Goal: Information Seeking & Learning: Learn about a topic

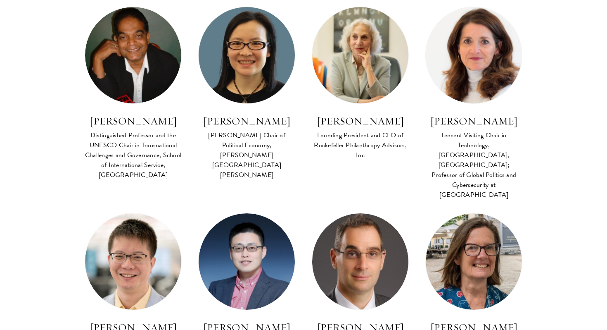
scroll to position [366, 0]
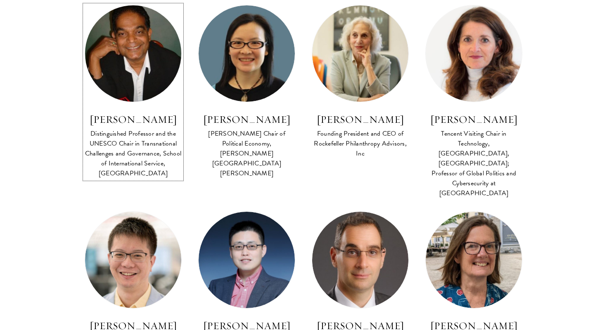
click at [136, 124] on h3 "Amitav Acharya" at bounding box center [133, 119] width 97 height 14
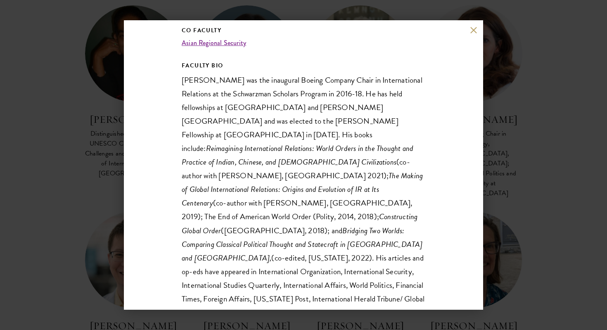
scroll to position [140, 0]
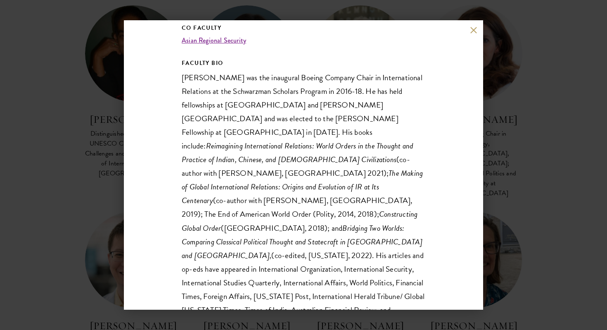
click at [473, 30] on button at bounding box center [473, 29] width 7 height 7
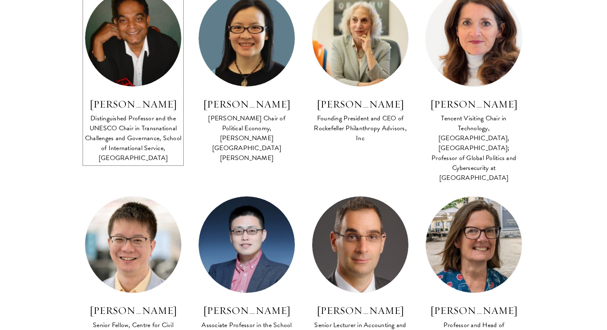
scroll to position [384, 0]
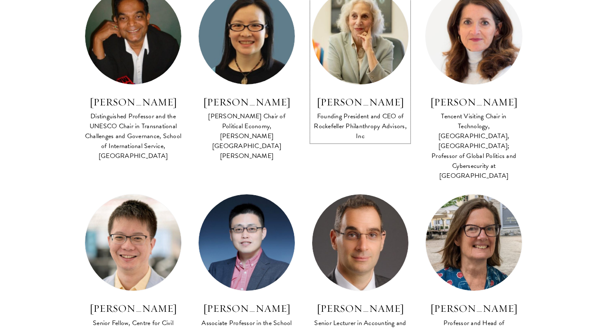
click at [387, 112] on div "Founding President and CEO of Rockefeller Philanthropy Advisors, Inc" at bounding box center [360, 126] width 97 height 30
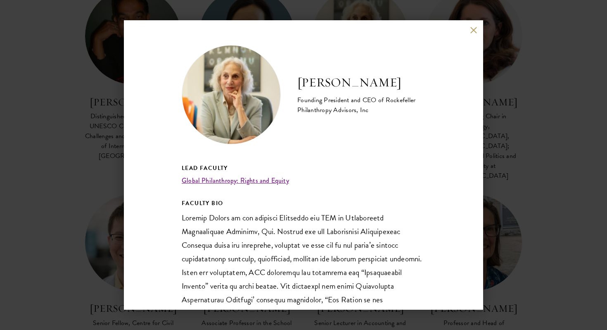
click at [474, 31] on button at bounding box center [473, 29] width 7 height 7
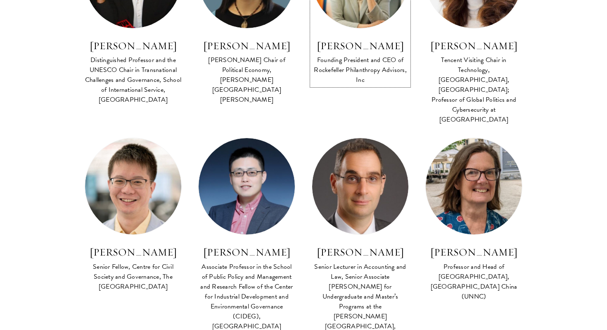
scroll to position [442, 0]
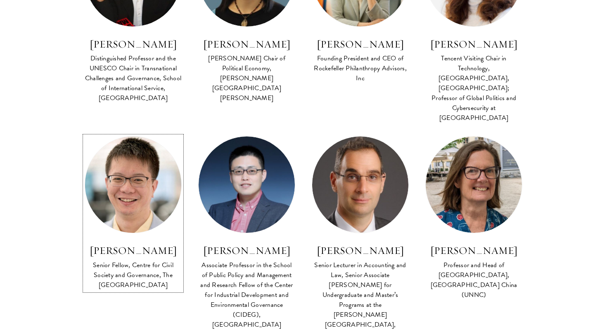
click at [127, 243] on h3 "George Chen" at bounding box center [133, 250] width 97 height 14
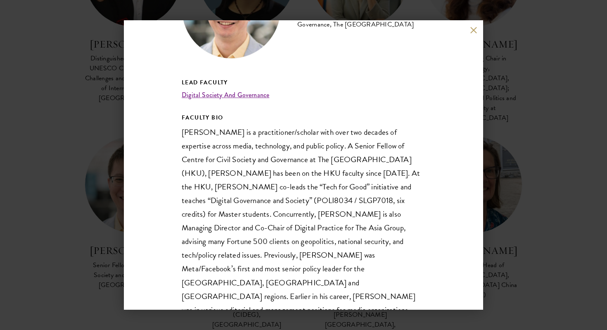
scroll to position [92, 0]
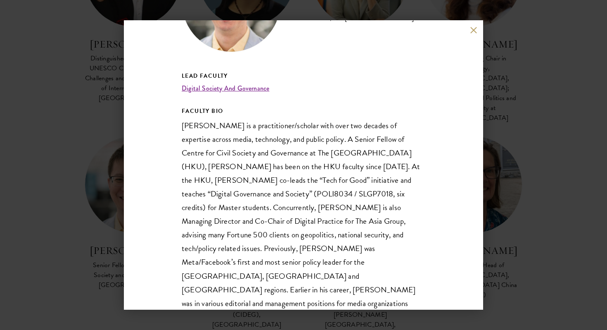
click at [531, 162] on div "George Chen Senior Fellow, Centre for Civil Society and Governance, The Univers…" at bounding box center [303, 165] width 607 height 330
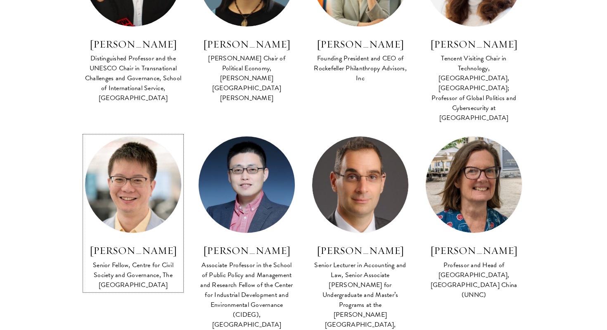
scroll to position [382, 0]
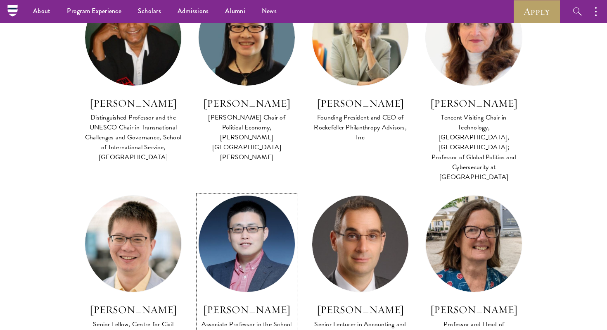
click at [240, 273] on link "Chen Jidong Associate Professor in the School of Public Policy and Management a…" at bounding box center [246, 292] width 97 height 194
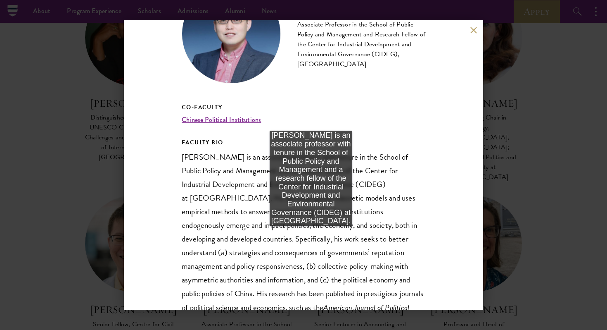
scroll to position [75, 0]
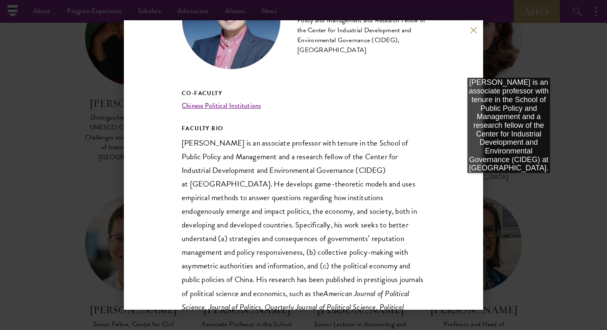
click at [509, 181] on div "Chen Jidong Associate Professor in the School of Public Policy and Management a…" at bounding box center [303, 165] width 607 height 330
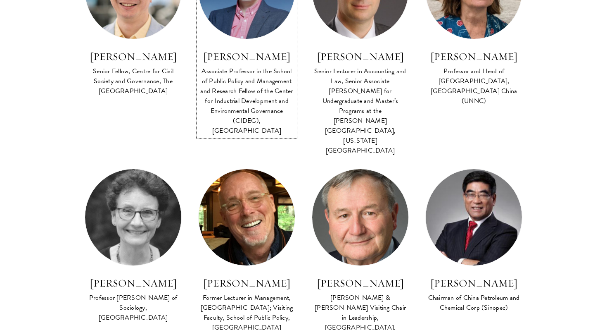
scroll to position [656, 0]
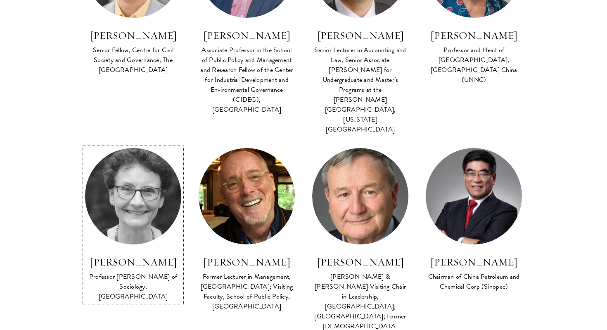
click at [135, 255] on h3 "Deborah Davis" at bounding box center [133, 262] width 97 height 14
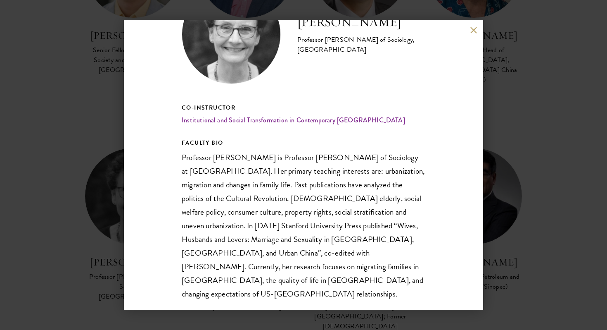
scroll to position [62, 0]
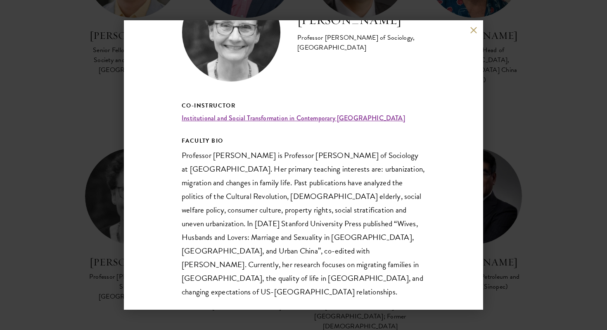
click at [509, 137] on div "Deborah Davis Professor Emerita of Sociology, Yale University Co-Instructor Ins…" at bounding box center [303, 165] width 607 height 330
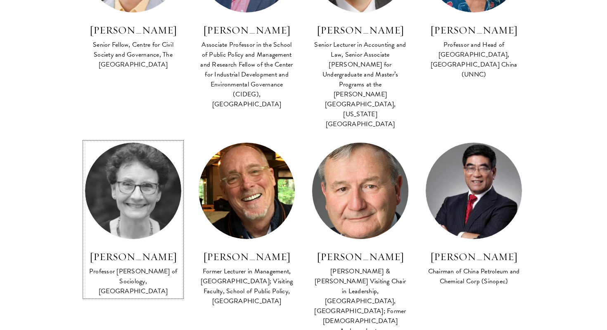
scroll to position [689, 0]
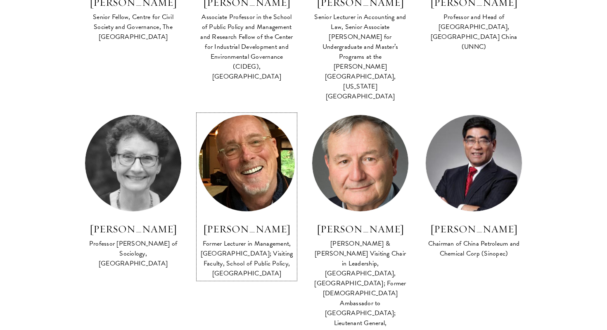
click at [263, 222] on h3 "Gary Dexter" at bounding box center [246, 229] width 97 height 14
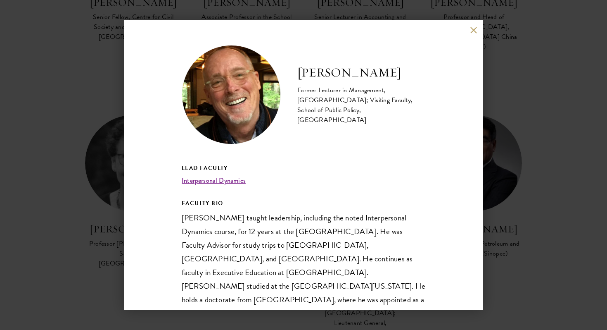
click at [499, 116] on div "Gary Dexter Former Lecturer in Management, Stanford Graduate School of Business…" at bounding box center [303, 165] width 607 height 330
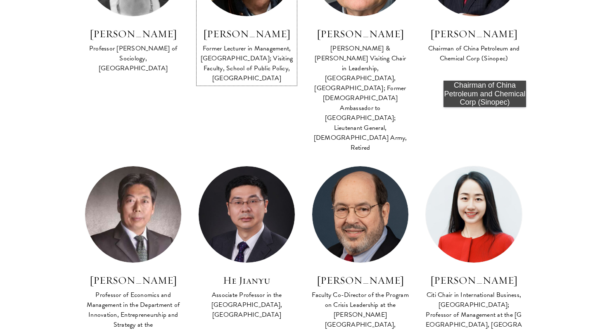
scroll to position [887, 0]
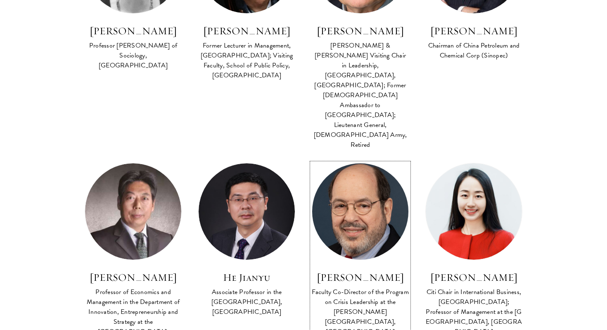
click at [371, 287] on div "Faculty Co-Director of the Program on Crisis Leadership at the John F. Kennedy …" at bounding box center [360, 312] width 97 height 50
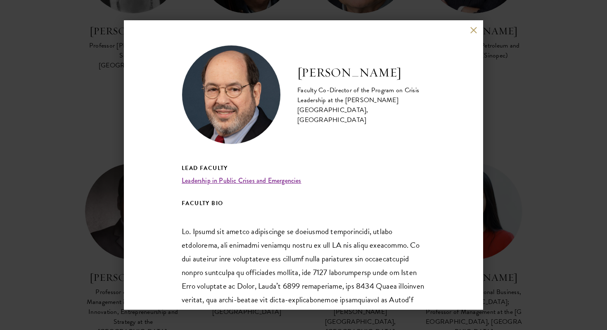
click at [472, 29] on button at bounding box center [473, 29] width 7 height 7
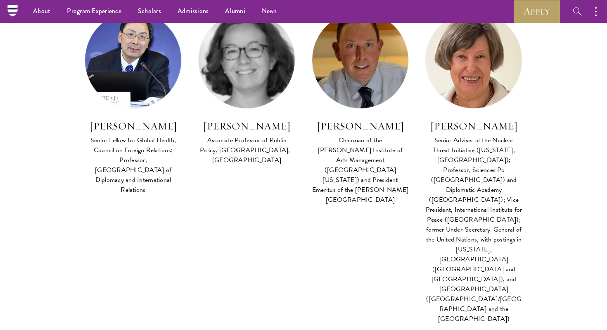
scroll to position [1226, 0]
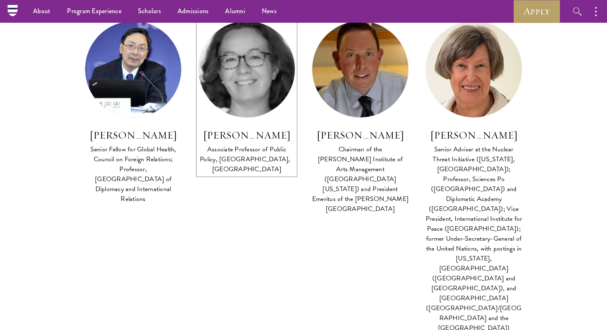
click at [238, 128] on div "Emily Jones Associate Professor of Public Policy, Blavatnik School of Governmen…" at bounding box center [246, 151] width 97 height 47
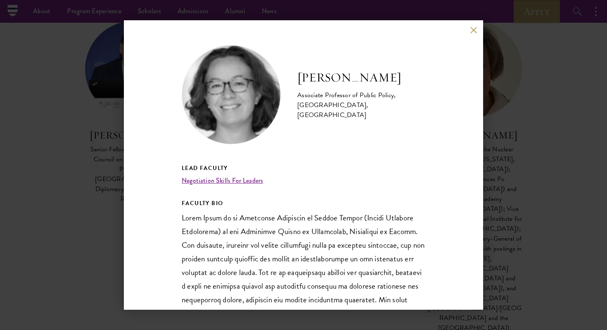
scroll to position [9, 0]
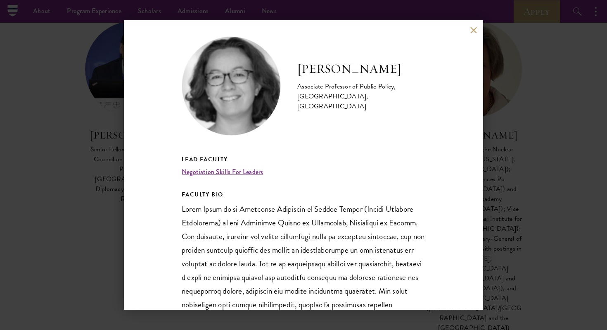
click at [475, 31] on button at bounding box center [473, 29] width 7 height 7
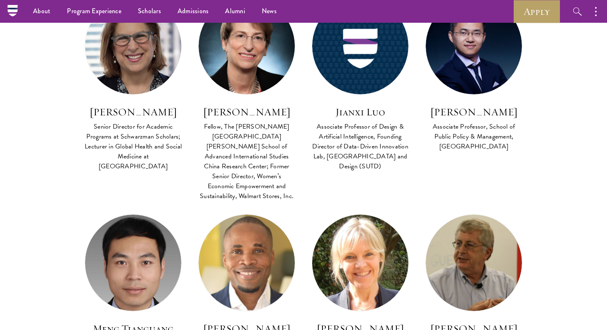
scroll to position [924, 0]
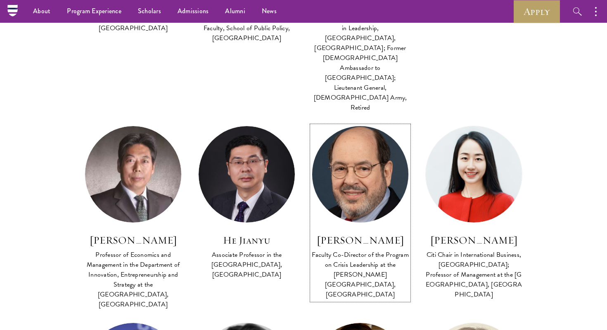
click at [371, 233] on h3 "Arnold M. Howitt" at bounding box center [360, 240] width 97 height 14
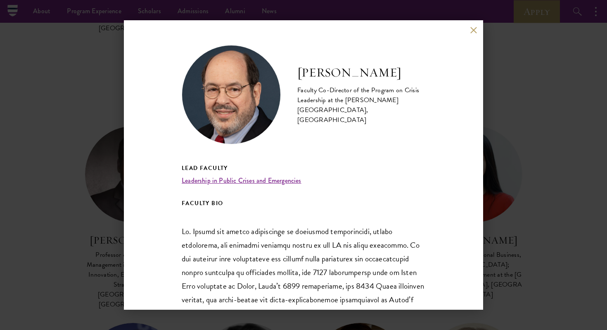
click at [471, 36] on div "Arnold M. Howitt Faculty Co-Director of the Program on Crisis Leadership at the…" at bounding box center [303, 164] width 359 height 289
click at [475, 28] on button at bounding box center [473, 29] width 7 height 7
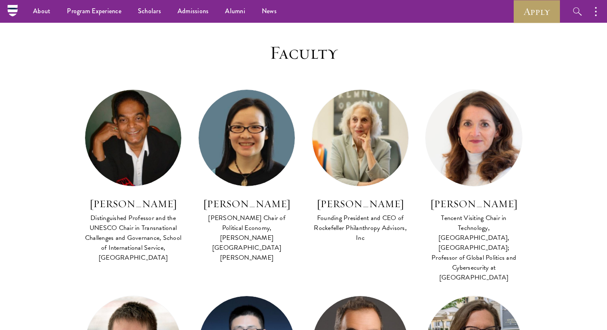
scroll to position [280, 0]
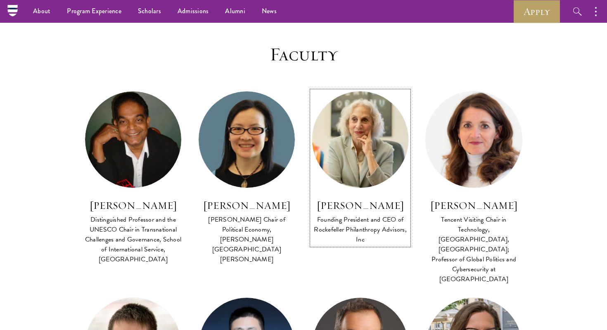
click at [368, 207] on h3 "Melissa Berman" at bounding box center [360, 205] width 97 height 14
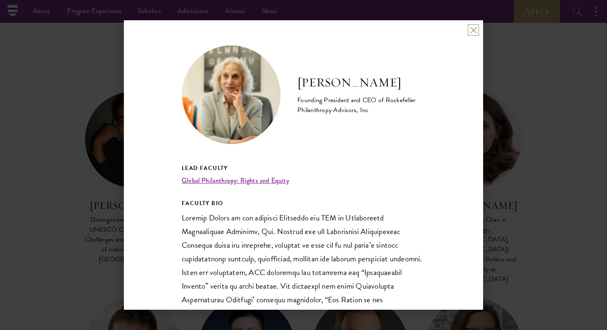
click at [474, 32] on button at bounding box center [473, 29] width 7 height 7
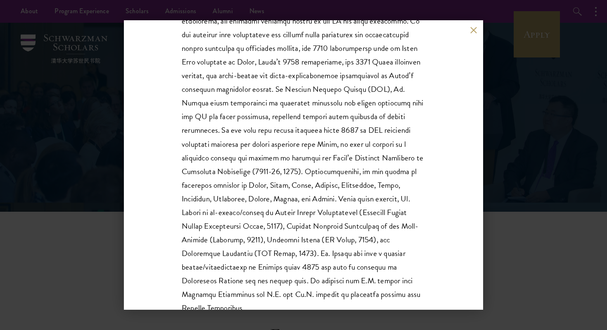
scroll to position [267, 0]
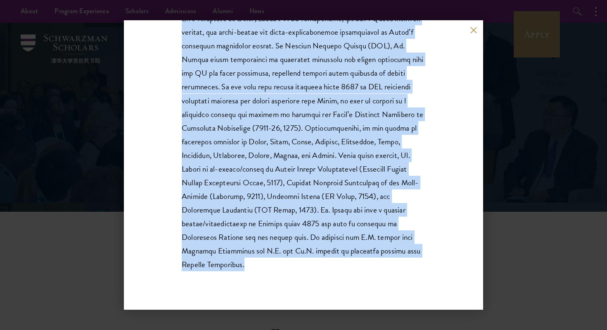
copy p "Dr. Howitt has worked extensively on emergency preparedness, crisis management,…"
drag, startPoint x: 176, startPoint y: 135, endPoint x: 305, endPoint y: 264, distance: 181.4
click at [305, 264] on div "[PERSON_NAME] Faculty Co-Director of the Program on Crisis Leadership at the [P…" at bounding box center [303, 164] width 359 height 289
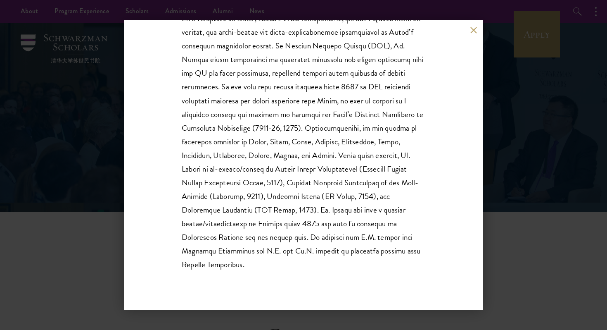
click at [539, 197] on div "[PERSON_NAME] Faculty Co-Director of the Program on Crisis Leadership at the [P…" at bounding box center [303, 165] width 607 height 330
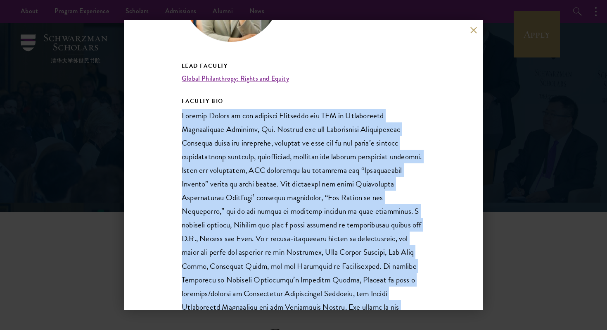
scroll to position [158, 0]
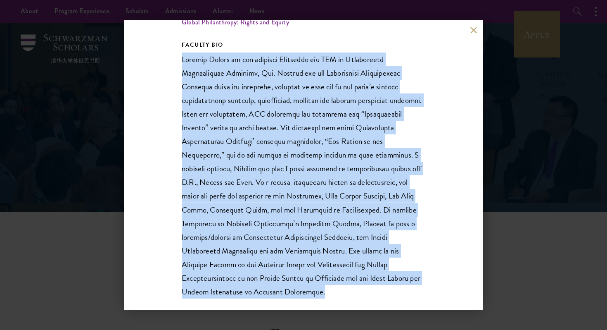
copy p "Melissa Berman is the founding President and CEO of Rockefeller Philanthropy Ad…"
drag, startPoint x: 183, startPoint y: 120, endPoint x: 365, endPoint y: 276, distance: 239.6
click at [365, 276] on p at bounding box center [304, 175] width 244 height 246
click at [473, 29] on button at bounding box center [473, 29] width 7 height 7
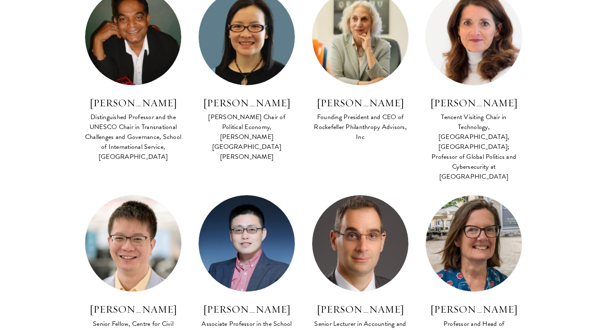
scroll to position [900, 0]
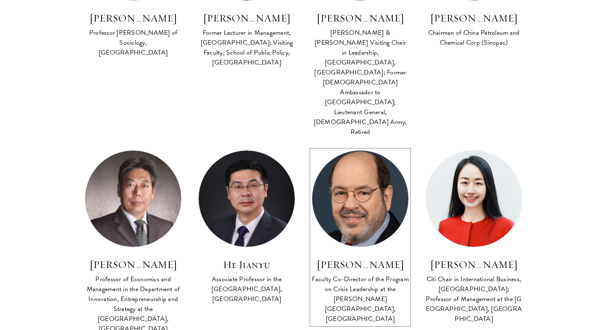
click at [354, 145] on img at bounding box center [360, 198] width 106 height 106
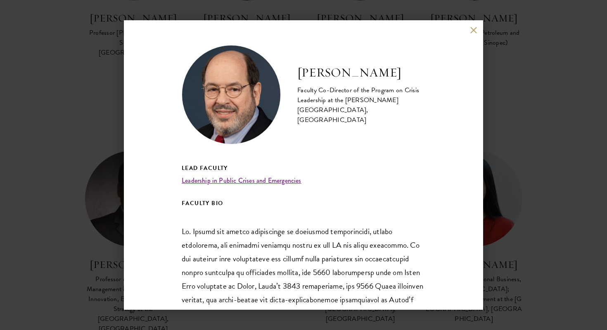
scroll to position [41, 0]
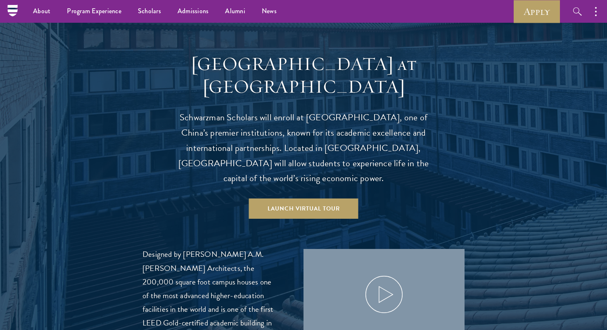
scroll to position [542, 0]
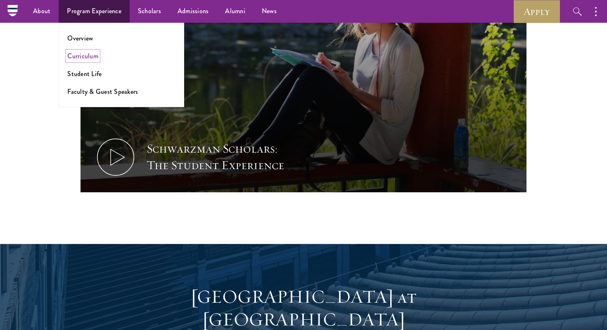
click at [86, 53] on link "Curriculum" at bounding box center [82, 56] width 31 height 10
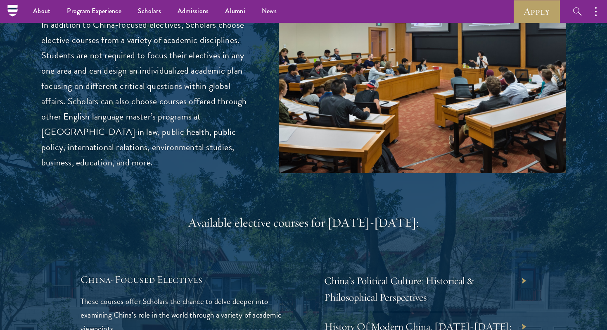
scroll to position [2004, 0]
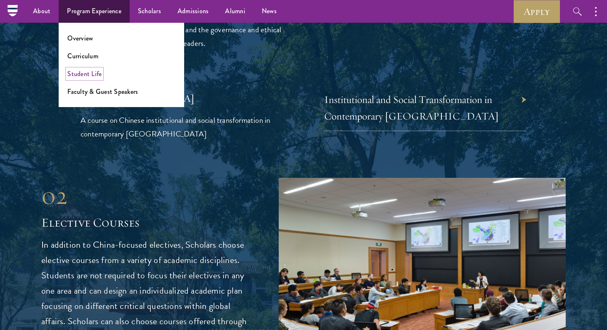
click at [95, 73] on link "Student Life" at bounding box center [84, 74] width 34 height 10
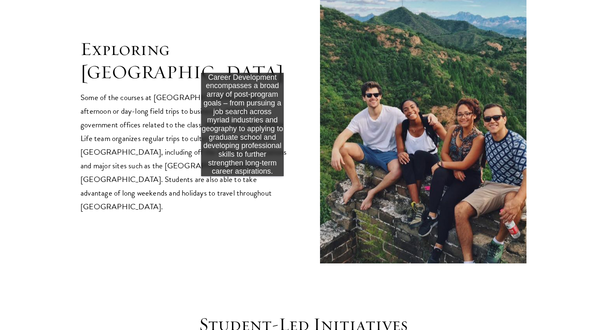
click at [242, 184] on div "Exploring China Some of the courses at Schwarzman College include afternoon or …" at bounding box center [304, 126] width 446 height 276
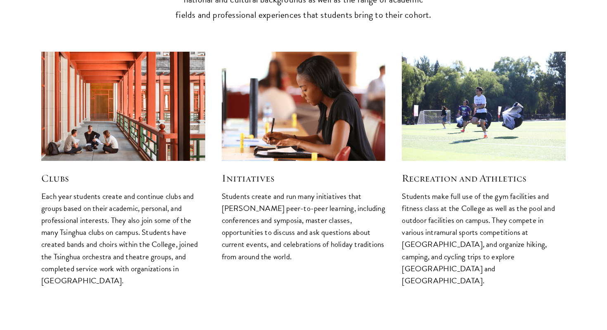
scroll to position [2153, 0]
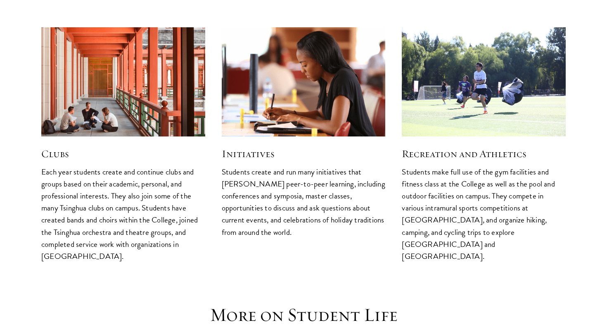
click at [162, 92] on img at bounding box center [123, 82] width 174 height 116
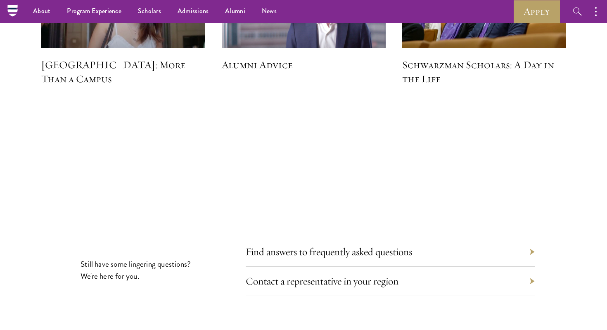
scroll to position [2457, 0]
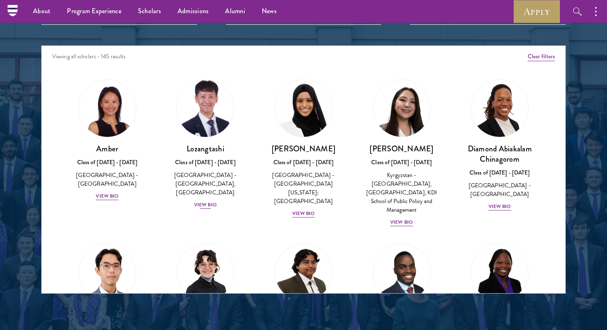
scroll to position [1050, 0]
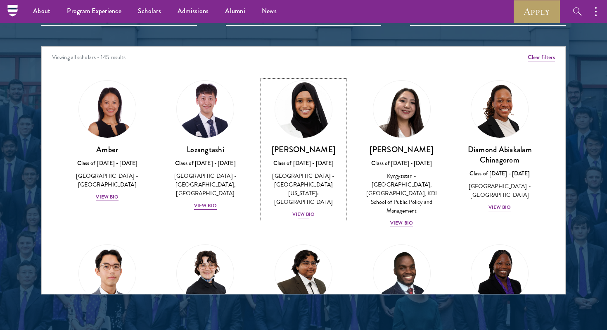
click at [308, 210] on div "View Bio" at bounding box center [303, 214] width 23 height 8
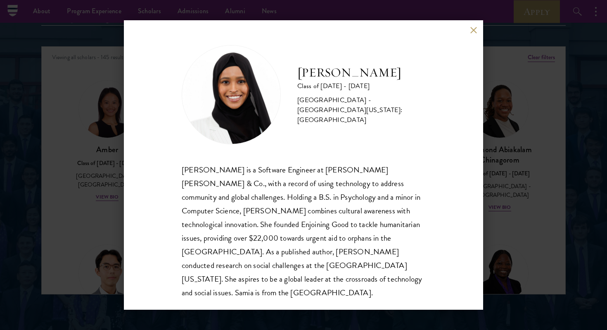
click at [472, 29] on button at bounding box center [473, 29] width 7 height 7
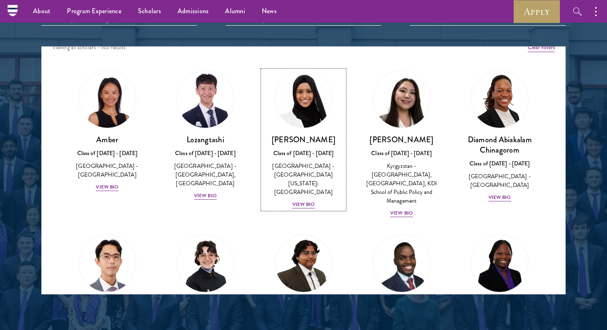
scroll to position [11, 0]
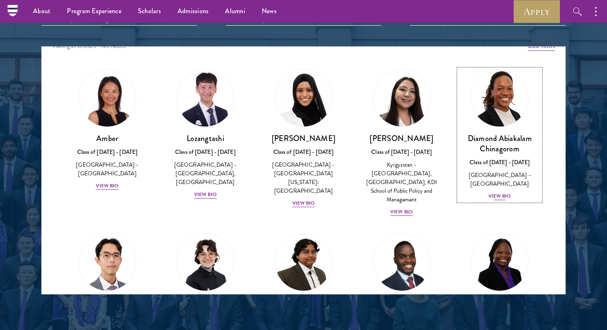
click at [496, 192] on div "View Bio" at bounding box center [500, 196] width 23 height 8
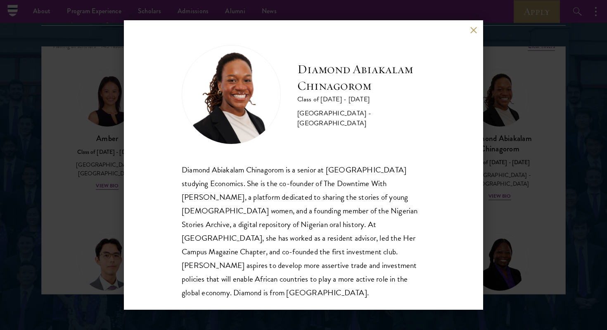
click at [473, 29] on button at bounding box center [473, 29] width 7 height 7
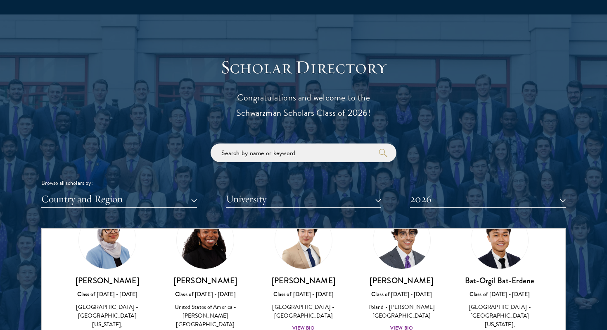
scroll to position [903, 0]
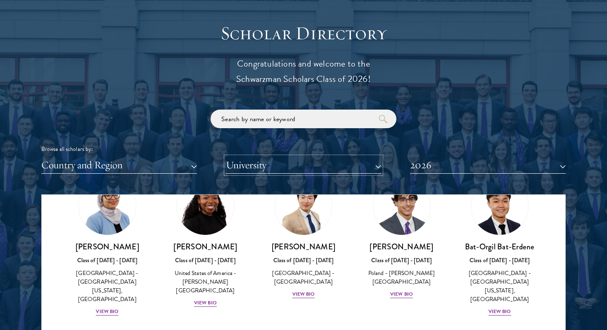
click at [265, 166] on button "University" at bounding box center [304, 165] width 156 height 17
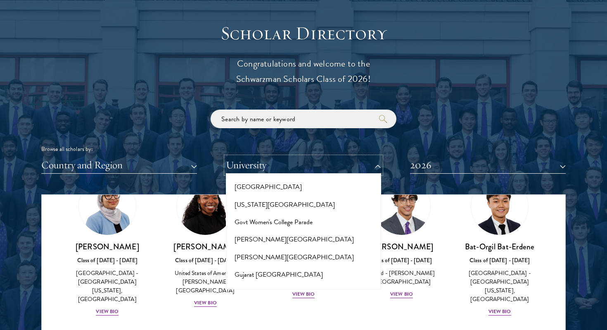
scroll to position [1980, 0]
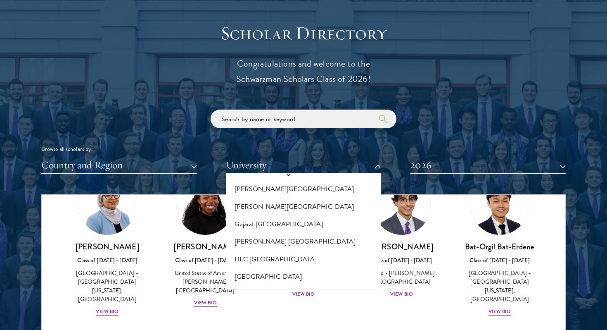
click at [269, 320] on button "[GEOGRAPHIC_DATA]" at bounding box center [303, 328] width 151 height 17
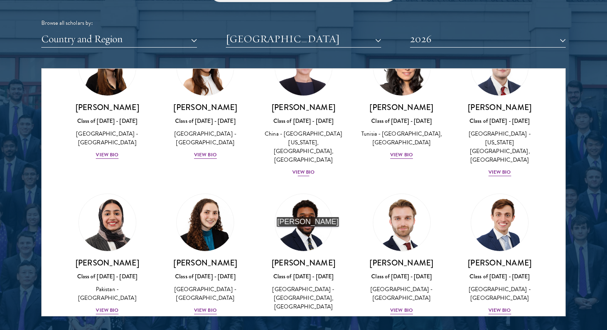
scroll to position [192, 0]
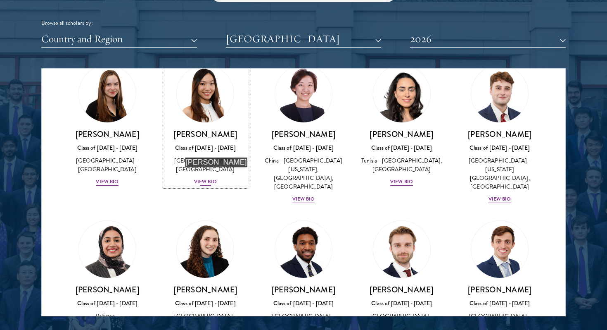
click at [210, 178] on div "View Bio" at bounding box center [205, 182] width 23 height 8
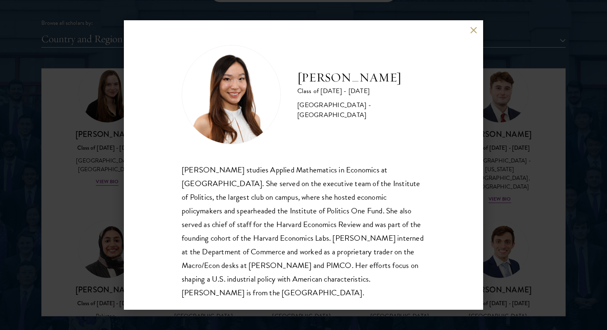
click at [121, 153] on div "[PERSON_NAME] Class of [DATE] - [DATE] [GEOGRAPHIC_DATA] - [GEOGRAPHIC_DATA] [P…" at bounding box center [303, 165] width 607 height 330
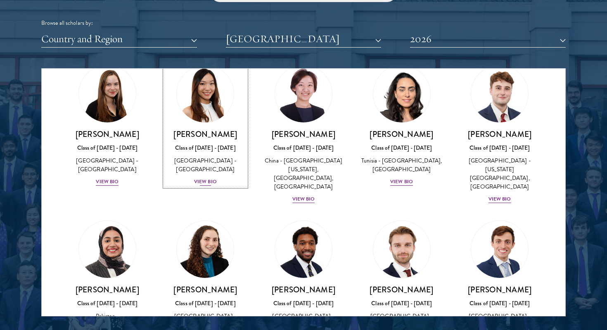
scroll to position [180, 0]
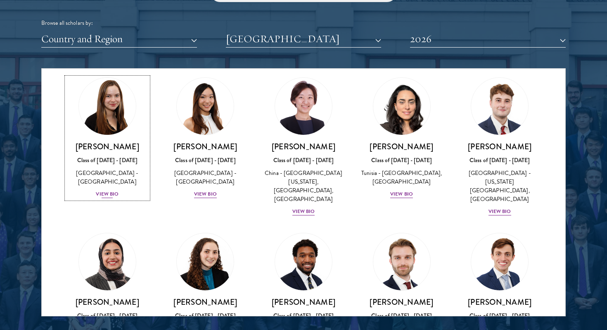
click at [113, 190] on div "View Bio" at bounding box center [107, 194] width 23 height 8
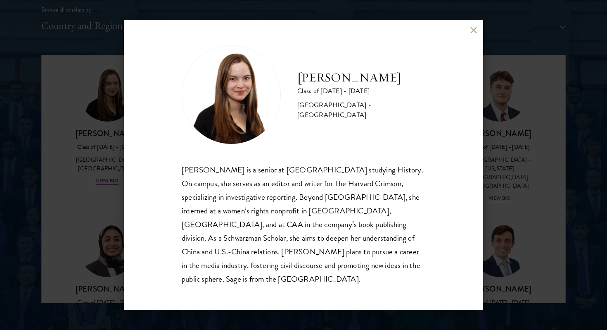
scroll to position [1042, 0]
click at [474, 33] on button at bounding box center [473, 29] width 7 height 7
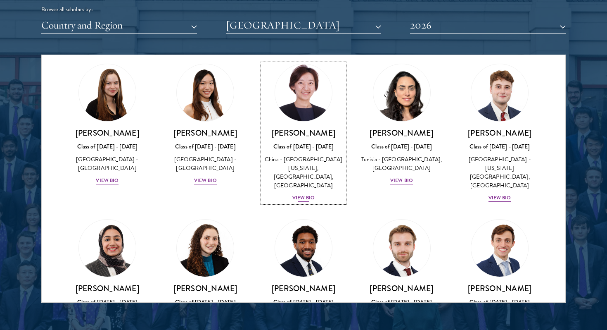
click at [303, 194] on div "View Bio" at bounding box center [303, 198] width 23 height 8
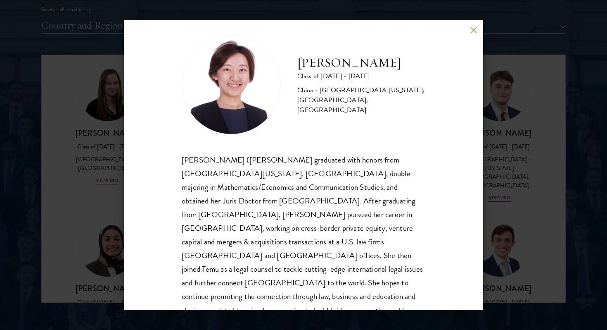
scroll to position [11, 0]
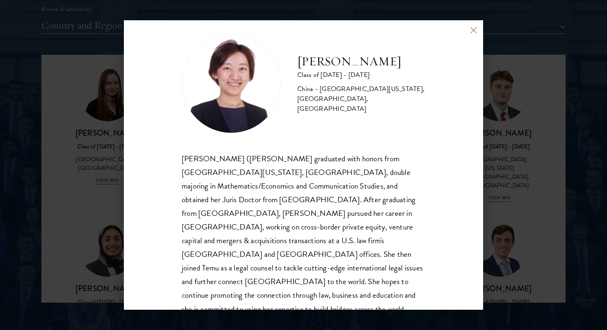
click at [472, 29] on button at bounding box center [473, 29] width 7 height 7
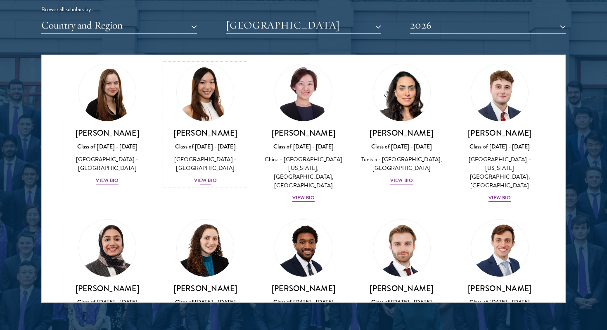
click at [209, 176] on div "View Bio" at bounding box center [205, 180] width 23 height 8
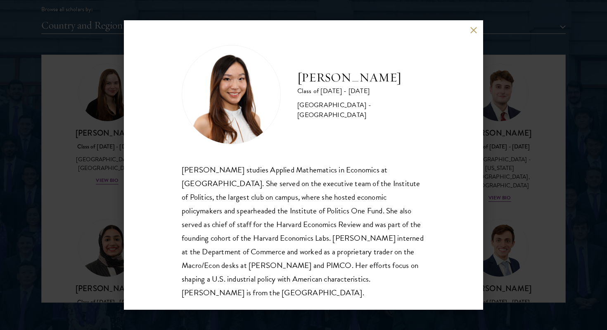
scroll to position [1, 0]
click at [472, 28] on button at bounding box center [473, 29] width 7 height 7
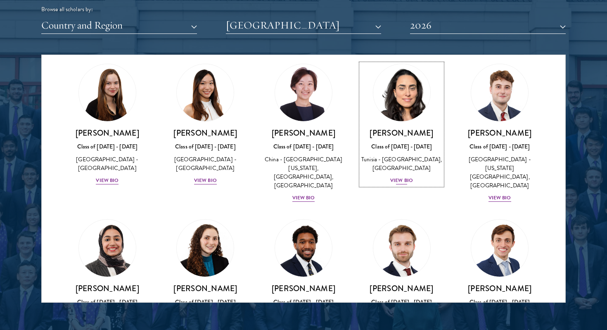
click at [404, 176] on div "View Bio" at bounding box center [401, 180] width 23 height 8
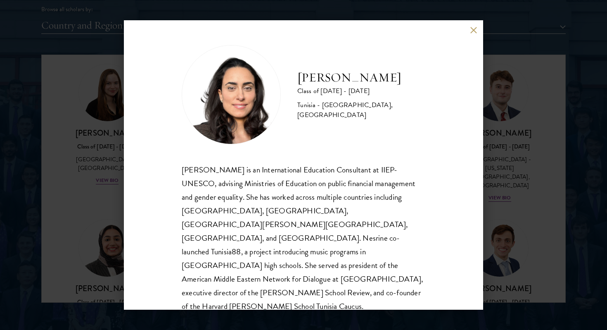
click at [470, 33] on div "[PERSON_NAME] Class of [DATE] - [DATE] [GEOGRAPHIC_DATA] - [GEOGRAPHIC_DATA], […" at bounding box center [303, 164] width 359 height 289
click at [473, 30] on button at bounding box center [473, 29] width 7 height 7
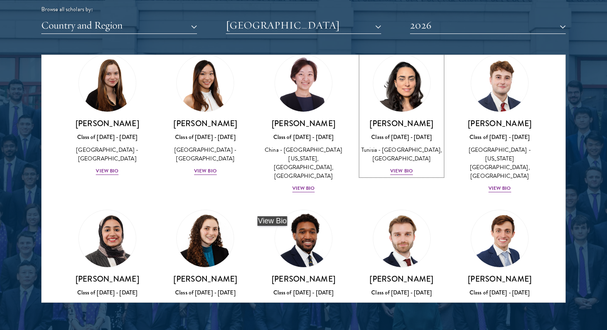
scroll to position [235, 0]
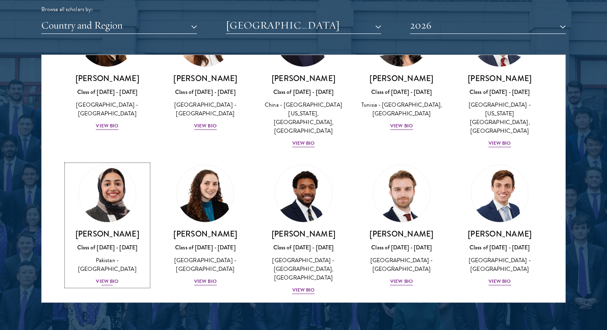
click at [108, 277] on div "View Bio" at bounding box center [107, 281] width 23 height 8
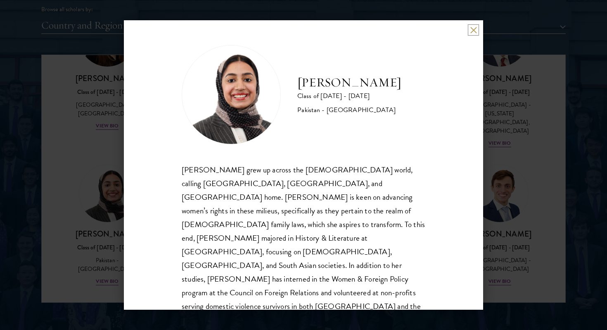
click at [471, 32] on button at bounding box center [473, 29] width 7 height 7
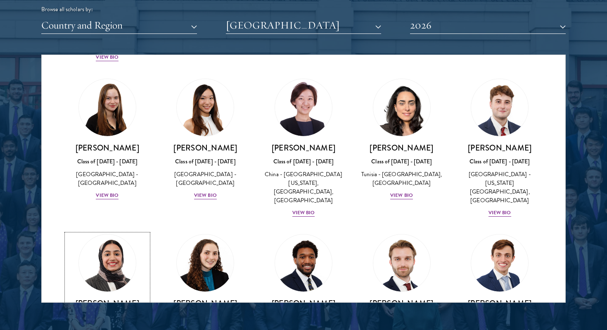
scroll to position [128, 0]
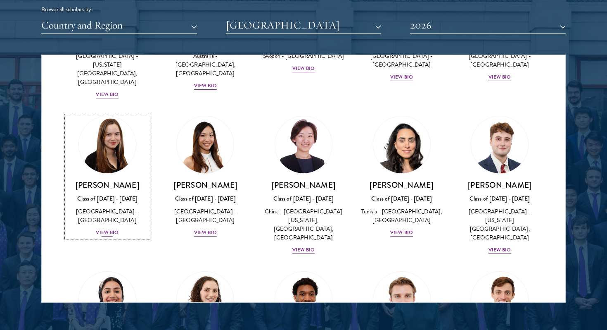
click at [102, 228] on div "View Bio" at bounding box center [107, 232] width 23 height 8
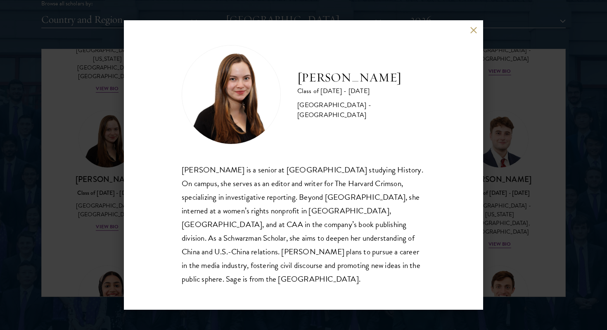
scroll to position [1050, 0]
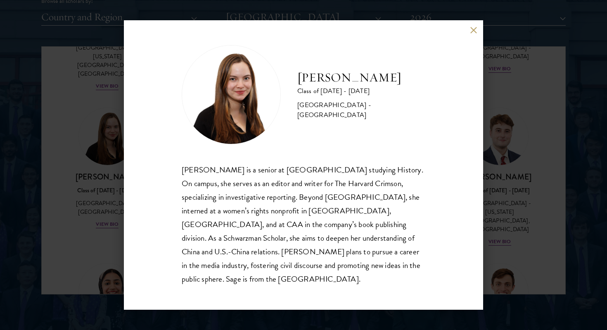
click at [83, 90] on div "[PERSON_NAME] Class of [DATE] - [DATE] [GEOGRAPHIC_DATA] - [GEOGRAPHIC_DATA] [P…" at bounding box center [303, 165] width 607 height 330
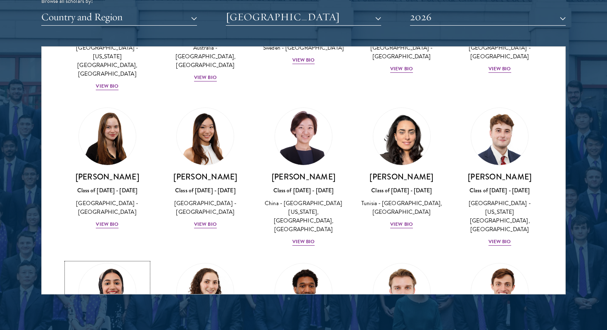
scroll to position [192, 0]
